Goal: Transaction & Acquisition: Download file/media

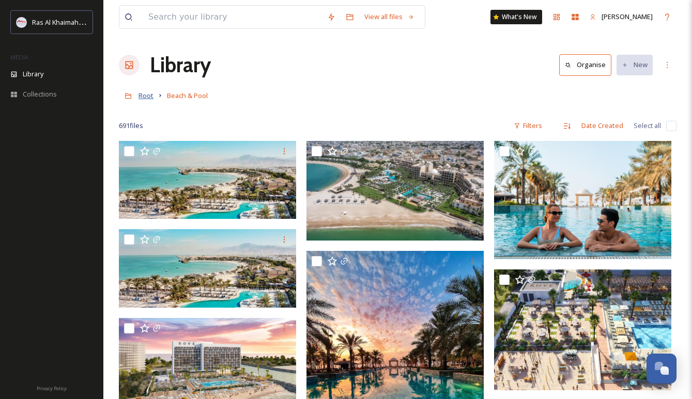
click at [145, 92] on span "Root" at bounding box center [145, 95] width 15 height 9
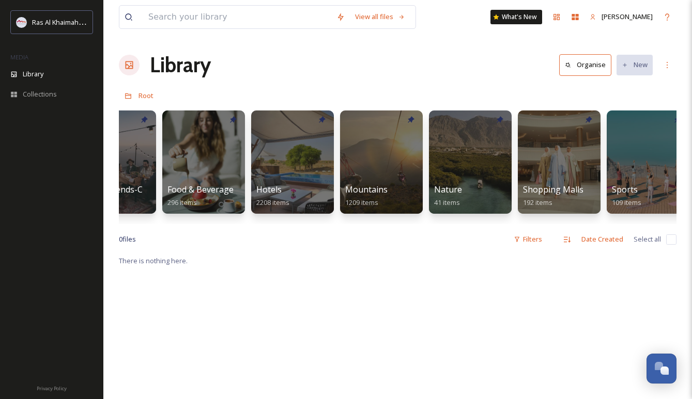
scroll to position [0, 493]
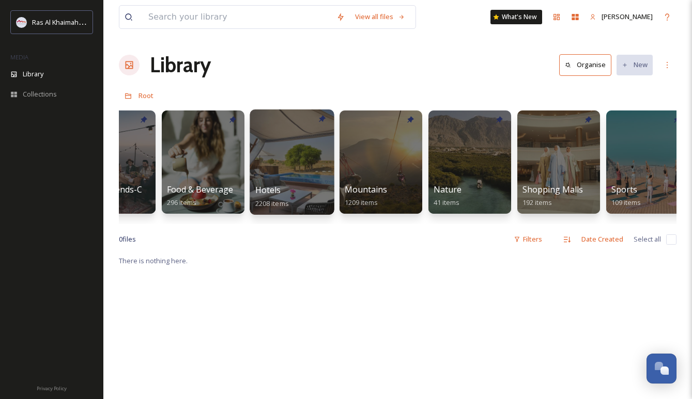
click at [314, 162] on div at bounding box center [292, 162] width 84 height 105
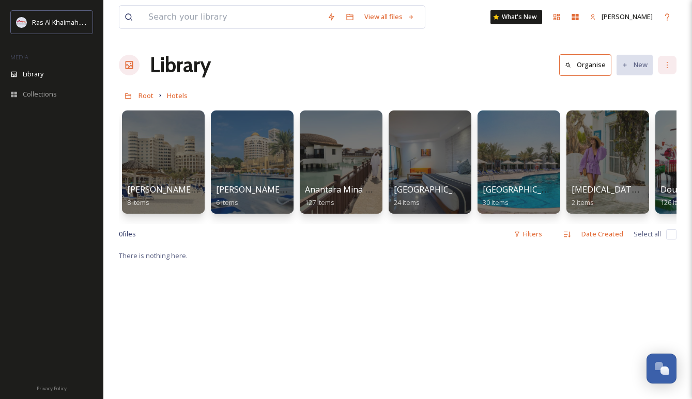
click at [668, 65] on icon at bounding box center [667, 65] width 8 height 8
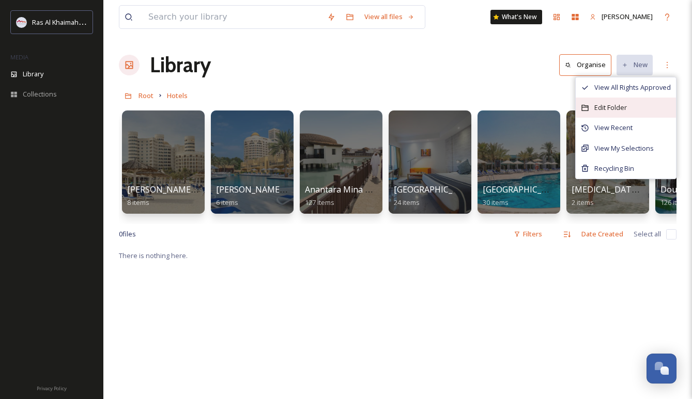
click at [628, 102] on div "Edit Folder" at bounding box center [625, 108] width 100 height 20
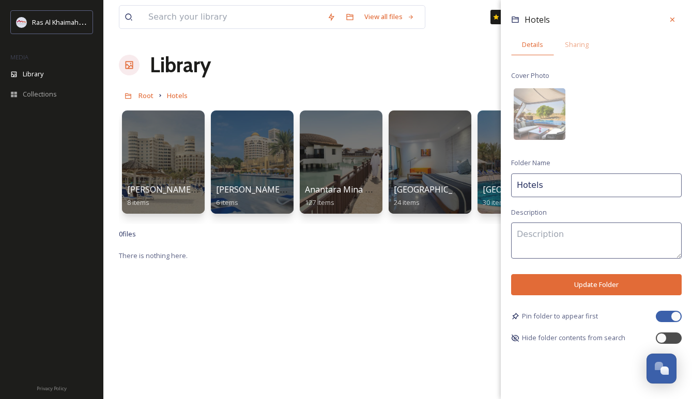
click at [396, 66] on div "Library Organise New View All Rights Approved Edit Folder View Recent View My S…" at bounding box center [397, 65] width 557 height 31
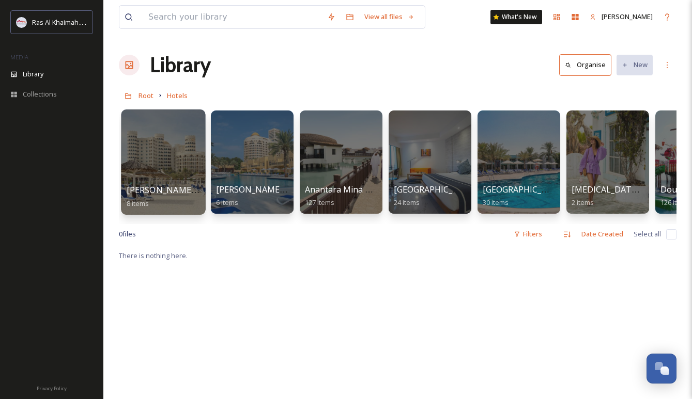
click at [170, 144] on div at bounding box center [163, 162] width 84 height 105
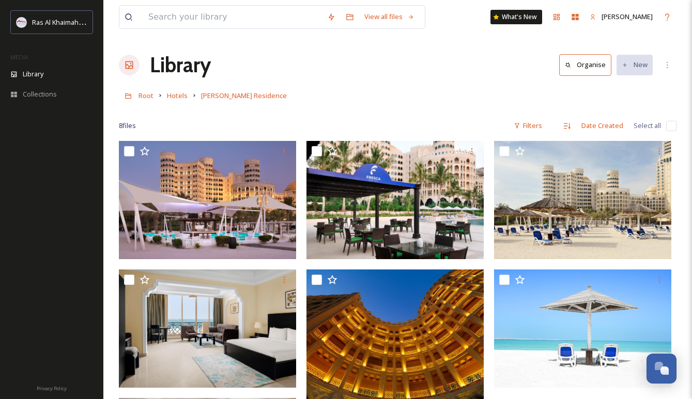
click at [671, 124] on input "checkbox" at bounding box center [671, 126] width 10 height 10
checkbox input "true"
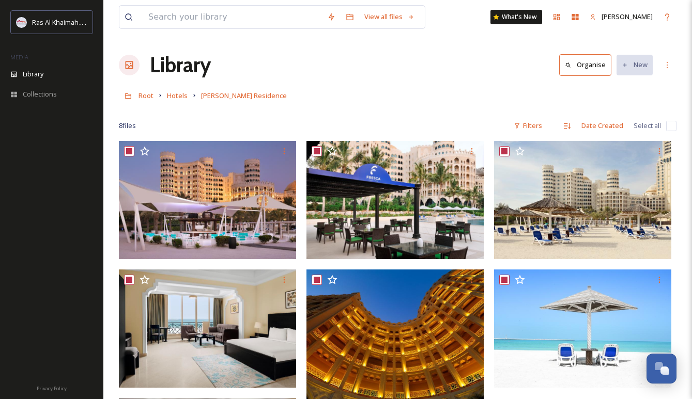
checkbox input "true"
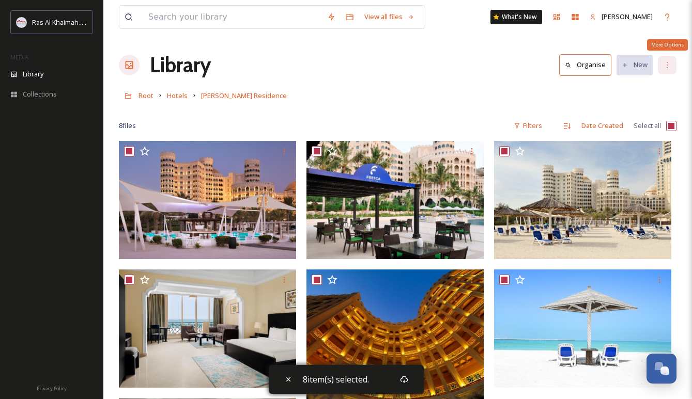
click at [664, 67] on icon at bounding box center [667, 65] width 8 height 8
click at [526, 101] on div "Root Hotels [PERSON_NAME][GEOGRAPHIC_DATA]" at bounding box center [397, 96] width 557 height 20
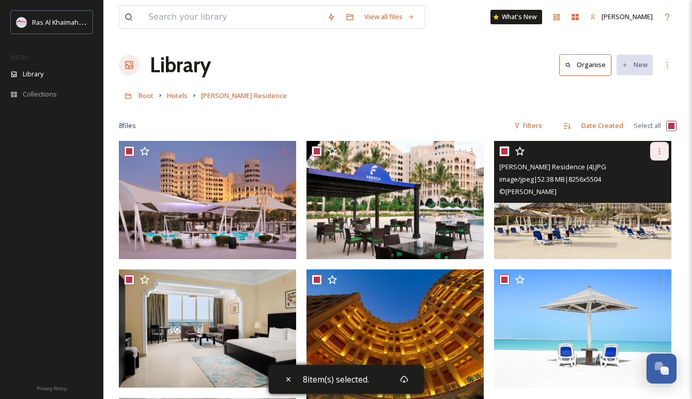
click at [658, 149] on icon at bounding box center [659, 151] width 8 height 8
click at [648, 170] on span "View File" at bounding box center [644, 174] width 27 height 10
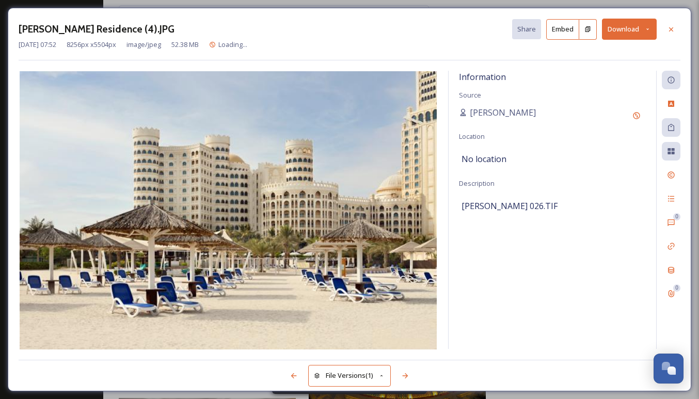
click at [684, 23] on div "[PERSON_NAME] Residence (4).JPG Share Embed Download [DATE] 07:52 8256 px x 550…" at bounding box center [350, 200] width 684 height 384
click at [674, 29] on icon at bounding box center [671, 29] width 8 height 8
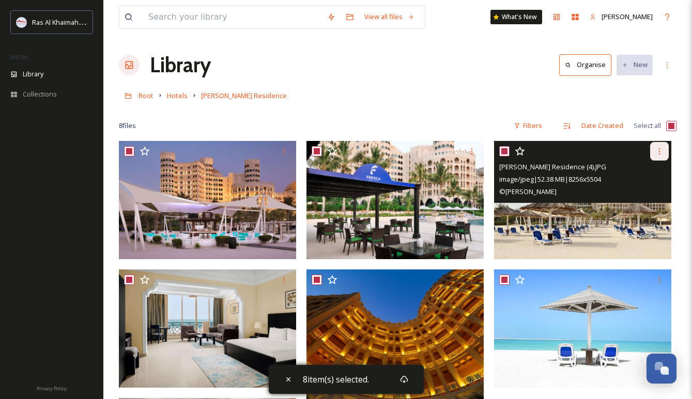
click at [659, 151] on icon at bounding box center [659, 151] width 8 height 8
click at [643, 188] on div "Download" at bounding box center [647, 194] width 42 height 20
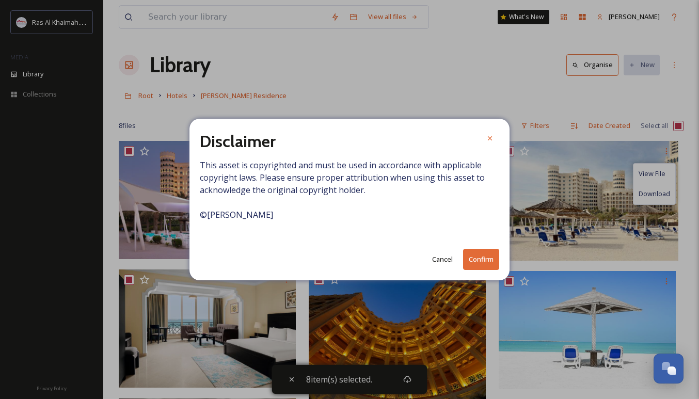
click at [453, 261] on button "Cancel" at bounding box center [442, 260] width 31 height 20
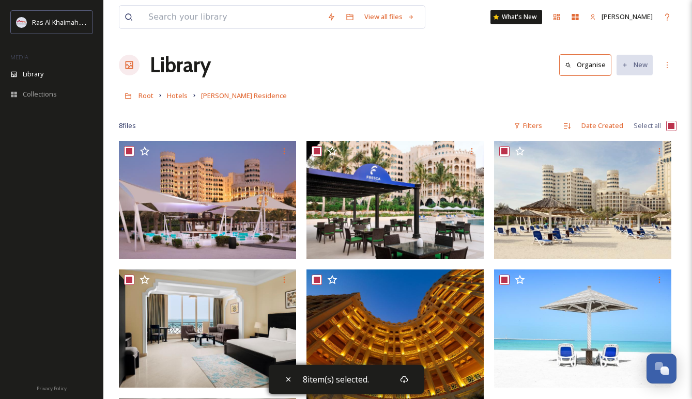
click at [473, 95] on div "Root Hotels [PERSON_NAME][GEOGRAPHIC_DATA]" at bounding box center [397, 96] width 557 height 20
click at [663, 63] on icon at bounding box center [667, 65] width 8 height 8
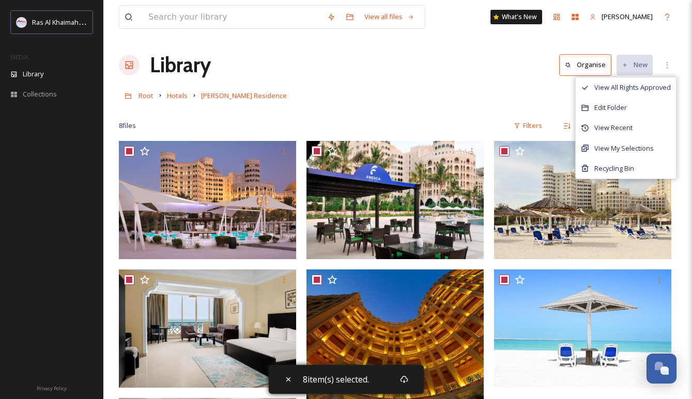
click at [482, 68] on div "Library Organise New View All Rights Approved Edit Folder View Recent View My S…" at bounding box center [397, 65] width 557 height 31
